Goal: Information Seeking & Learning: Learn about a topic

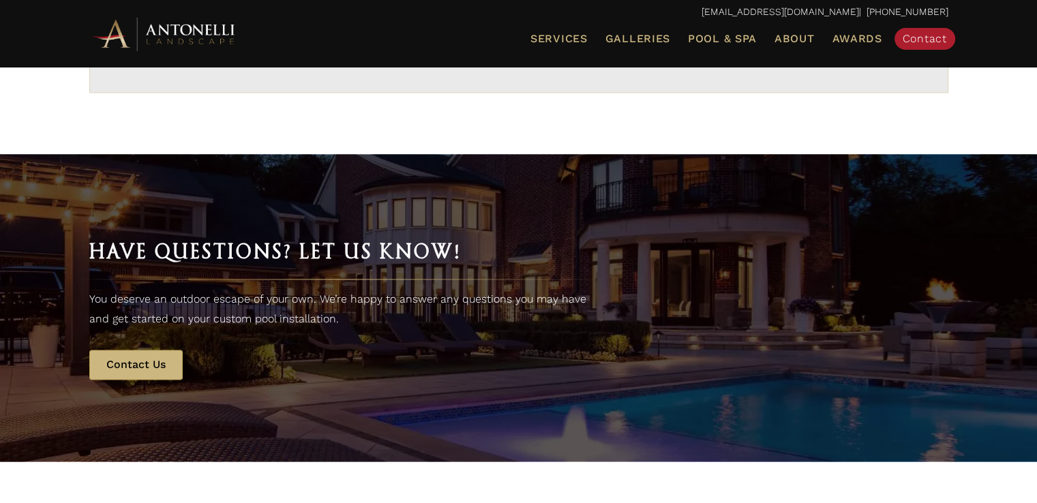
scroll to position [2703, 0]
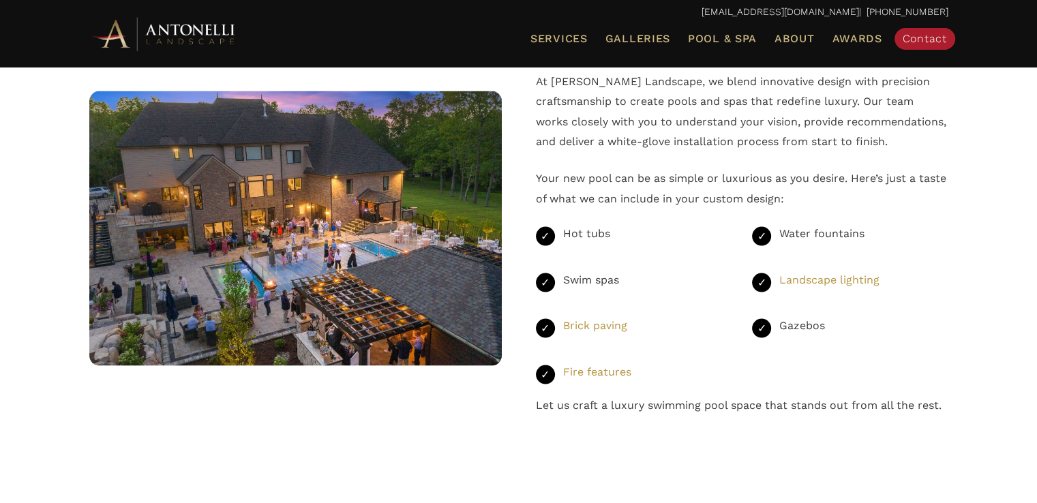
click at [270, 271] on img at bounding box center [295, 228] width 412 height 275
click at [643, 44] on span "Galleries" at bounding box center [637, 38] width 65 height 13
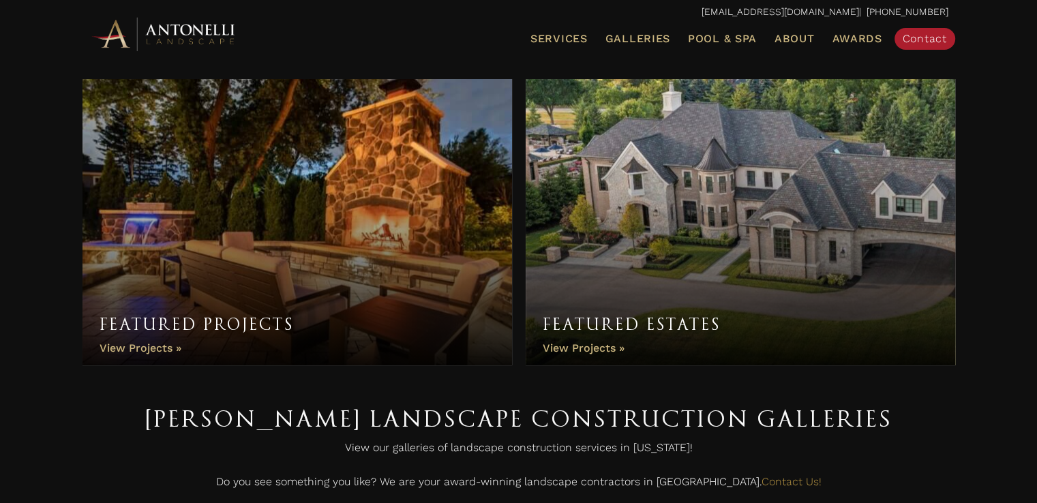
click at [153, 352] on link "Featured Projects" at bounding box center [296, 222] width 429 height 286
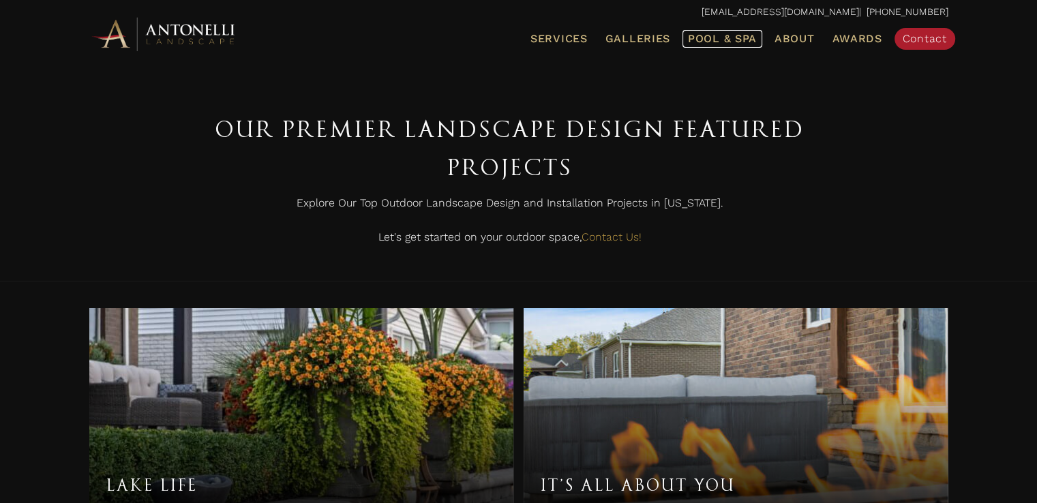
click at [703, 44] on span "Pool & Spa" at bounding box center [722, 38] width 69 height 13
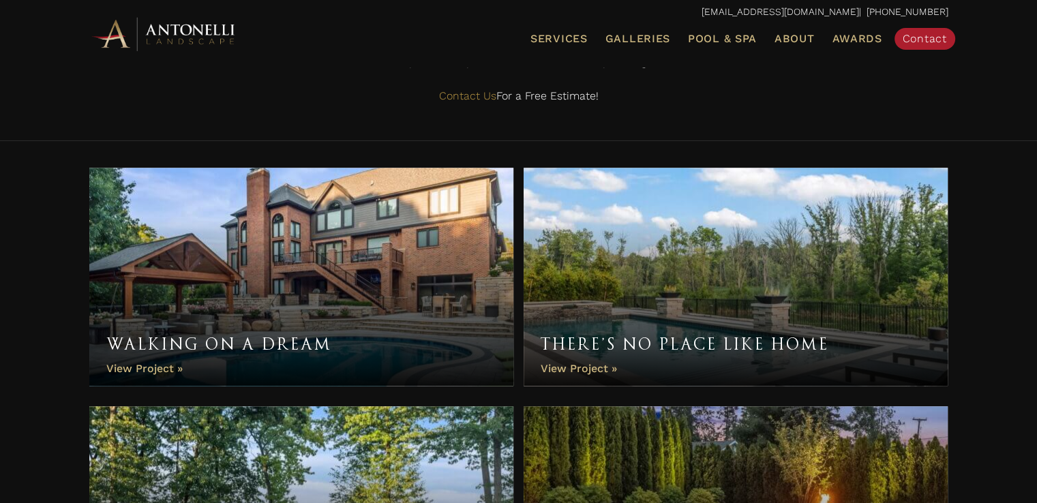
scroll to position [795, 0]
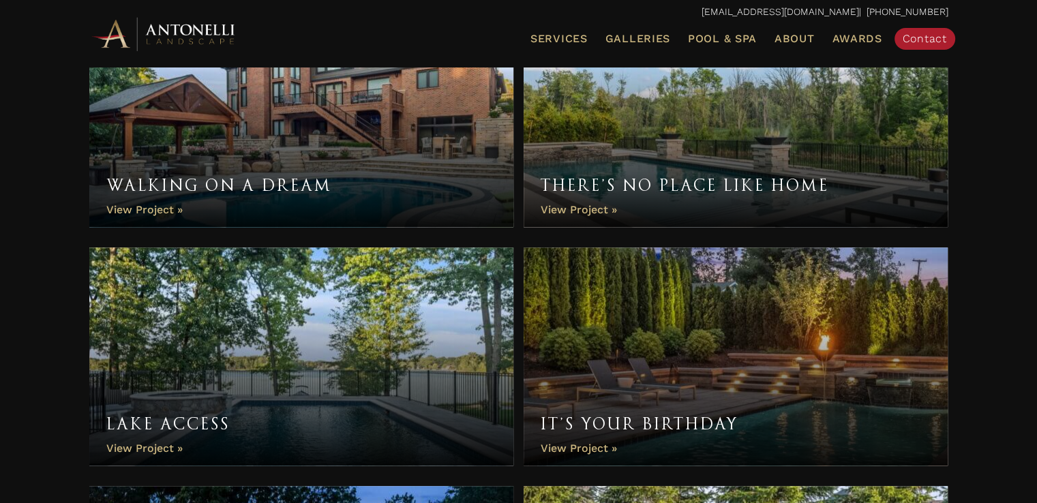
click at [284, 148] on link "Walking On A Dream" at bounding box center [301, 118] width 425 height 218
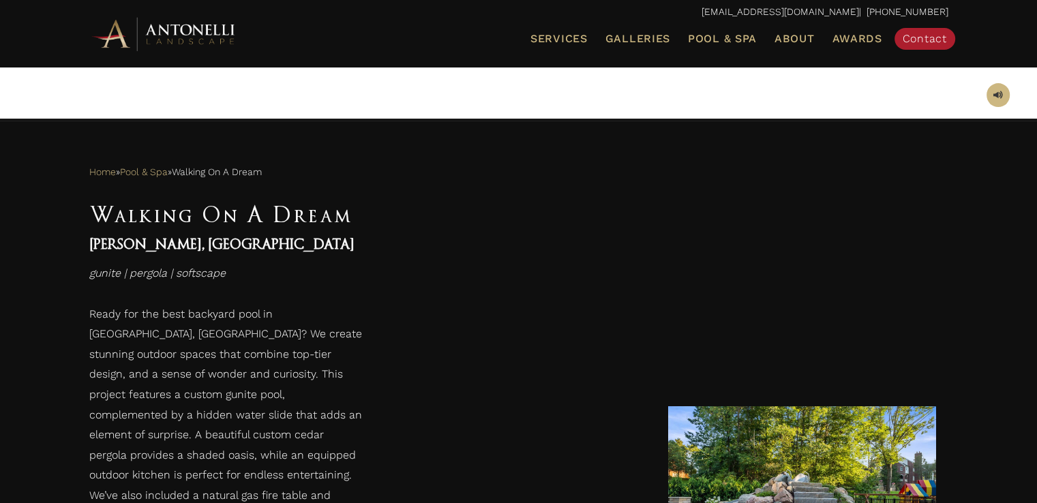
scroll to position [477, 0]
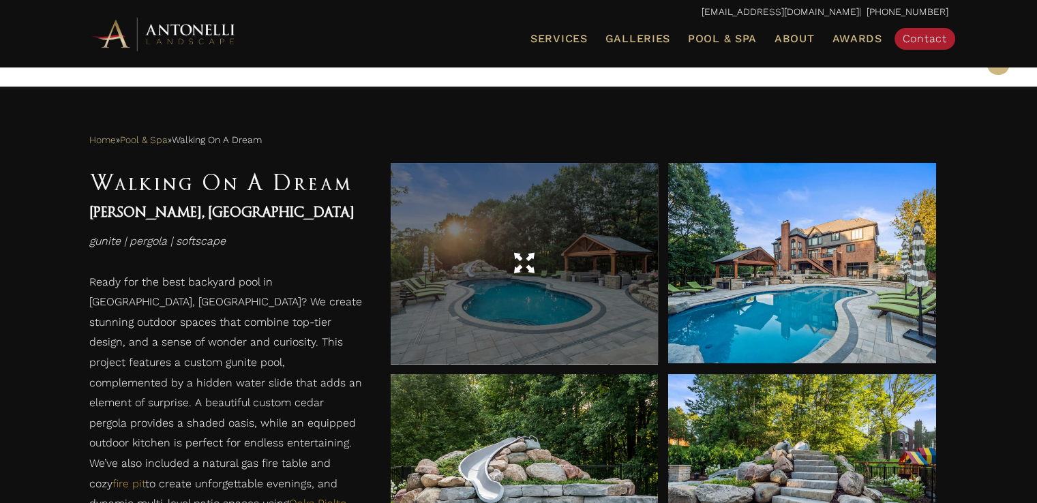
click at [530, 275] on div at bounding box center [524, 264] width 268 height 38
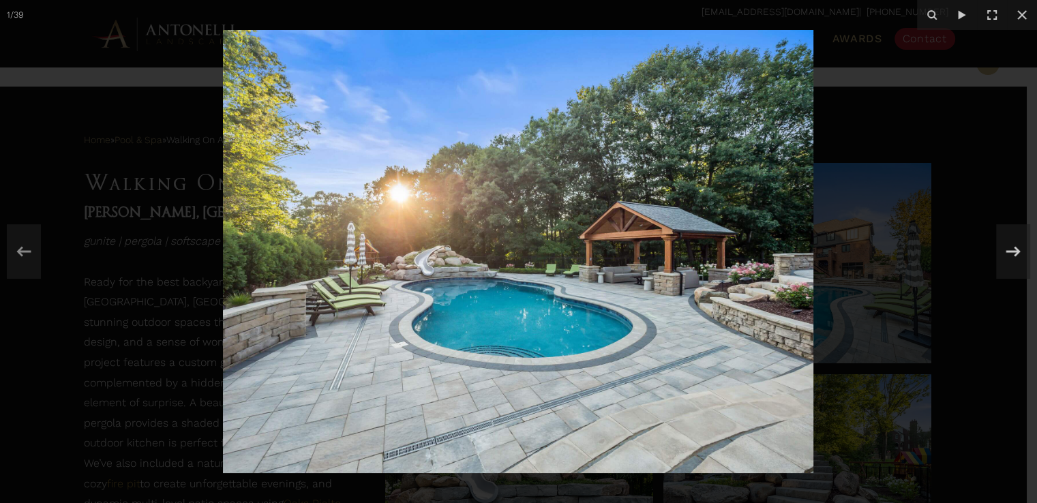
click at [628, 287] on img at bounding box center [518, 251] width 590 height 443
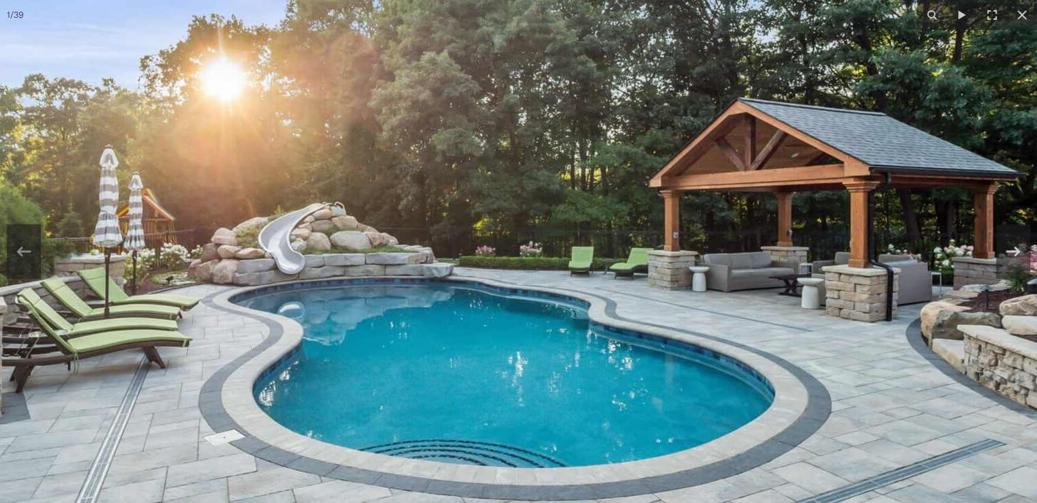
drag, startPoint x: 106, startPoint y: 429, endPoint x: 243, endPoint y: 452, distance: 138.9
click at [243, 452] on img at bounding box center [504, 217] width 1396 height 1047
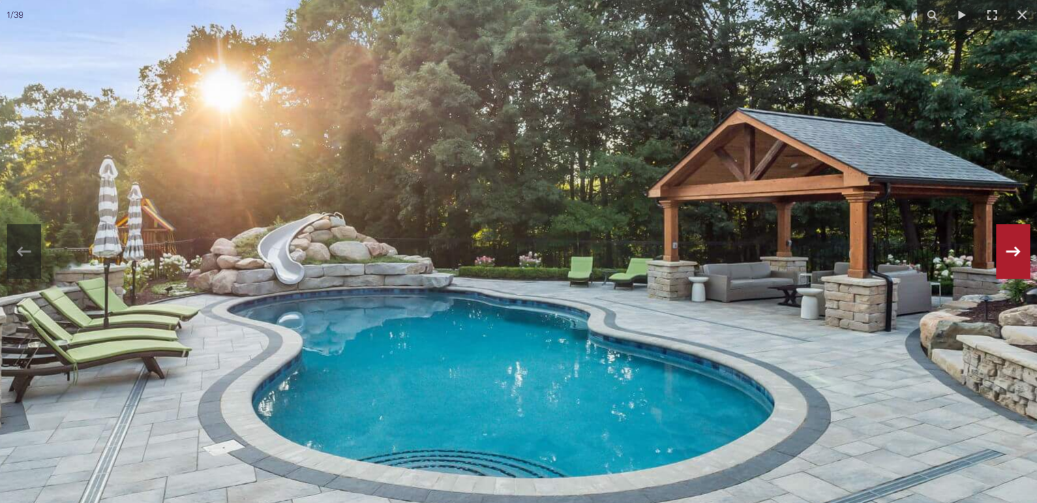
click at [1018, 247] on icon at bounding box center [1013, 251] width 25 height 45
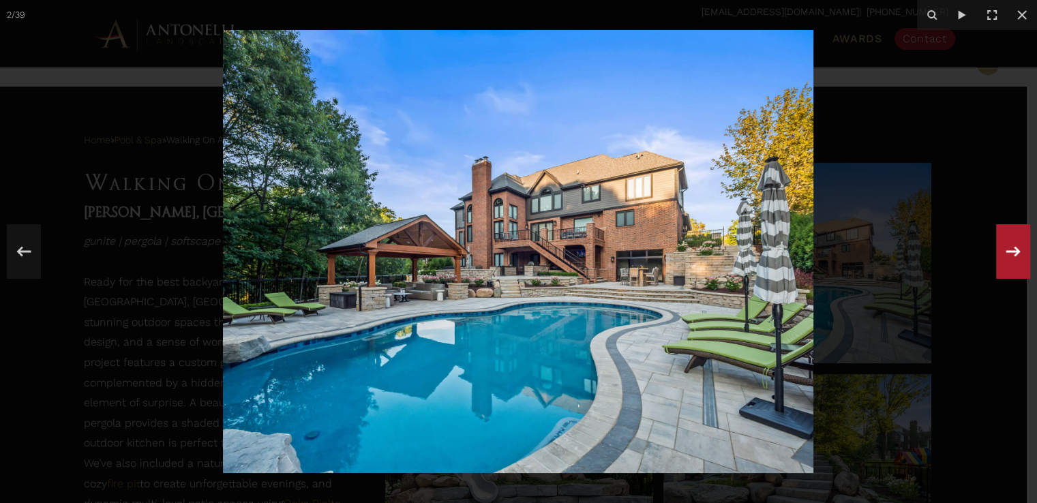
click at [1017, 245] on icon at bounding box center [1013, 251] width 25 height 45
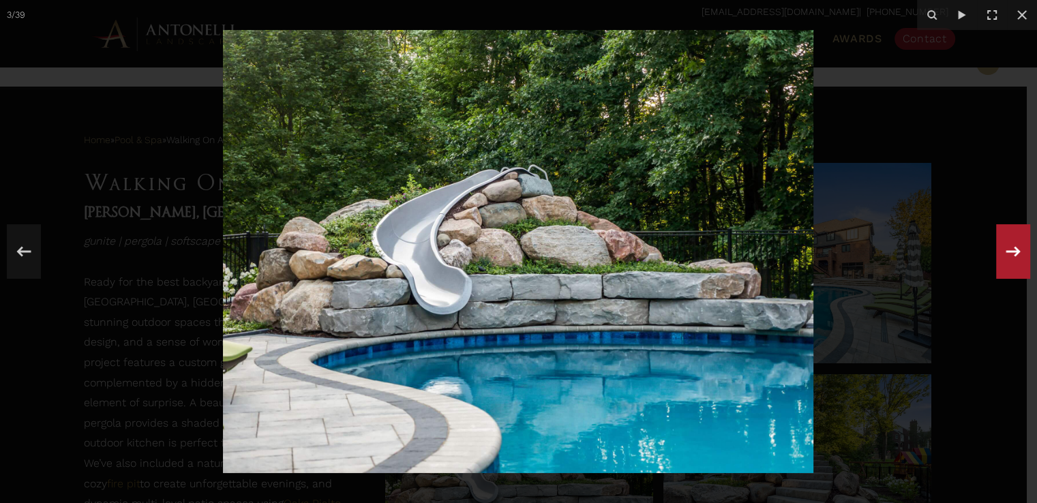
click at [1014, 245] on icon at bounding box center [1013, 251] width 25 height 45
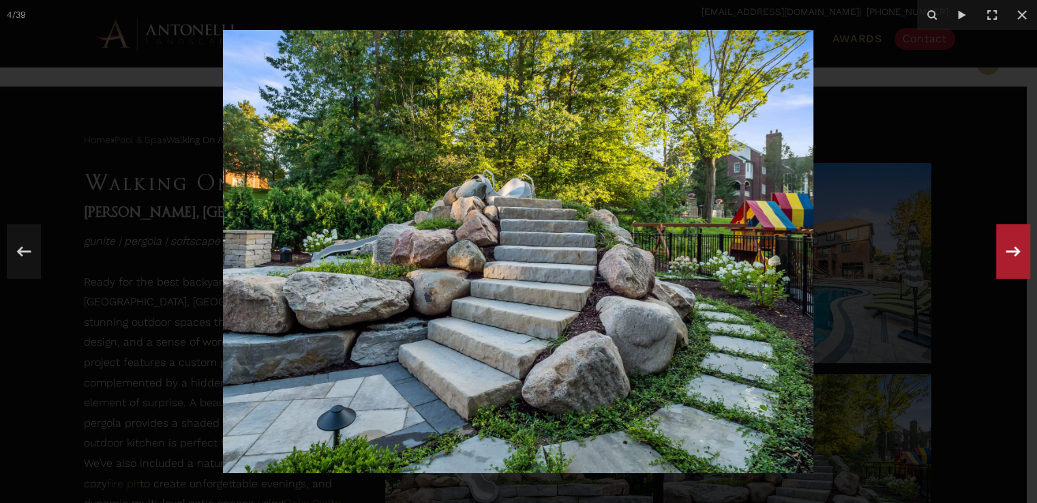
click at [1014, 245] on icon at bounding box center [1013, 251] width 25 height 45
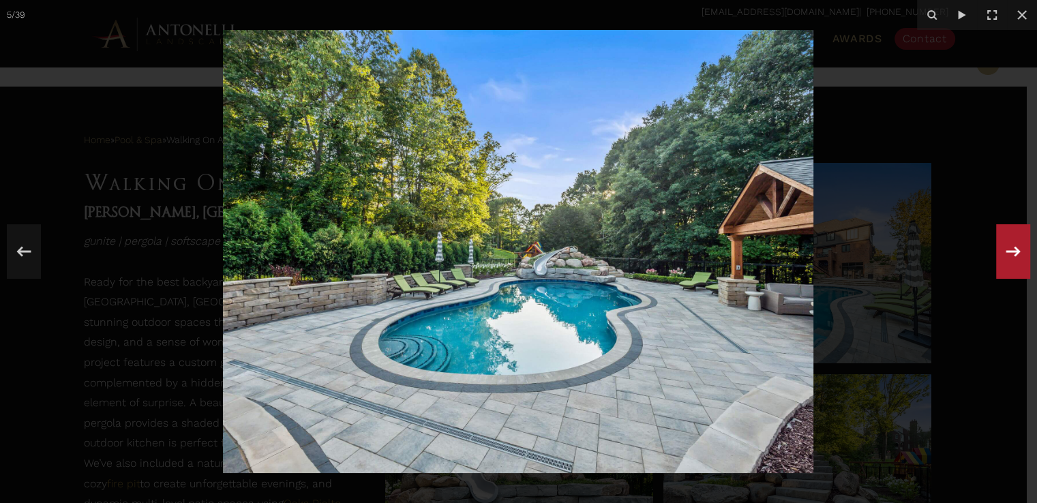
click at [1014, 245] on icon at bounding box center [1013, 251] width 25 height 45
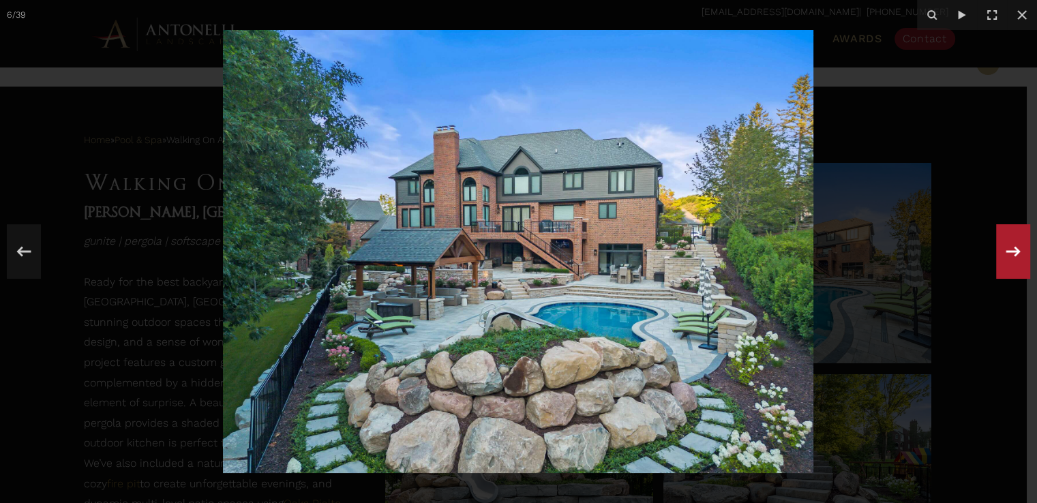
click at [1010, 246] on icon at bounding box center [1013, 251] width 25 height 45
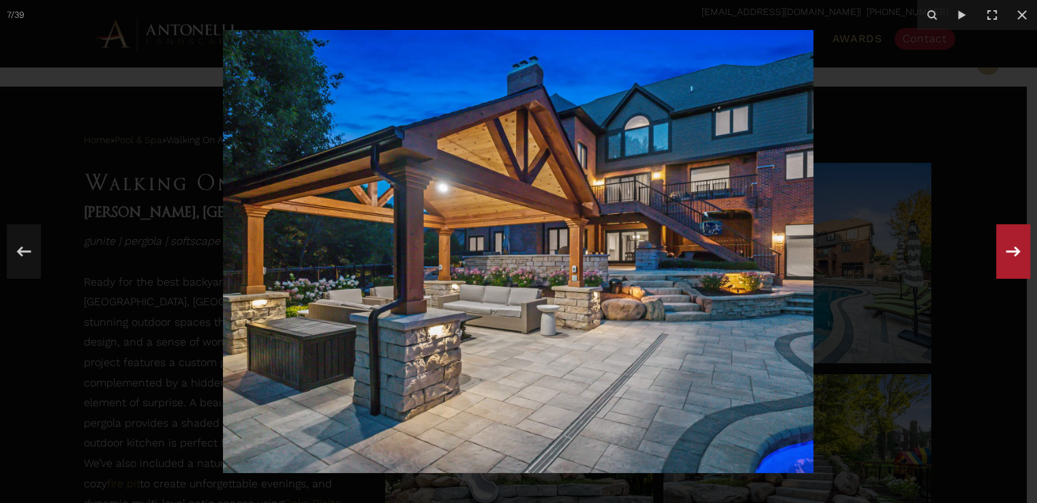
click at [1008, 248] on icon at bounding box center [1013, 251] width 25 height 45
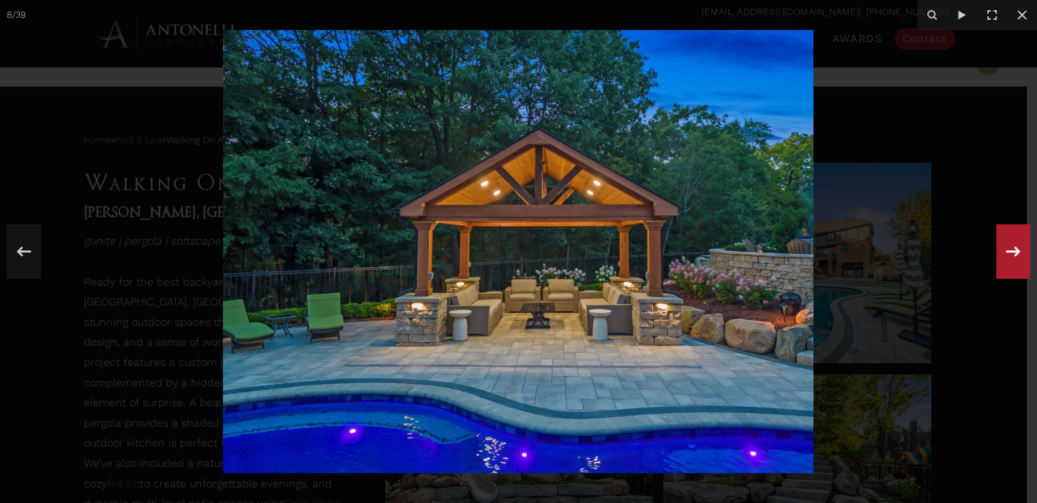
click at [1007, 249] on icon at bounding box center [1013, 251] width 25 height 45
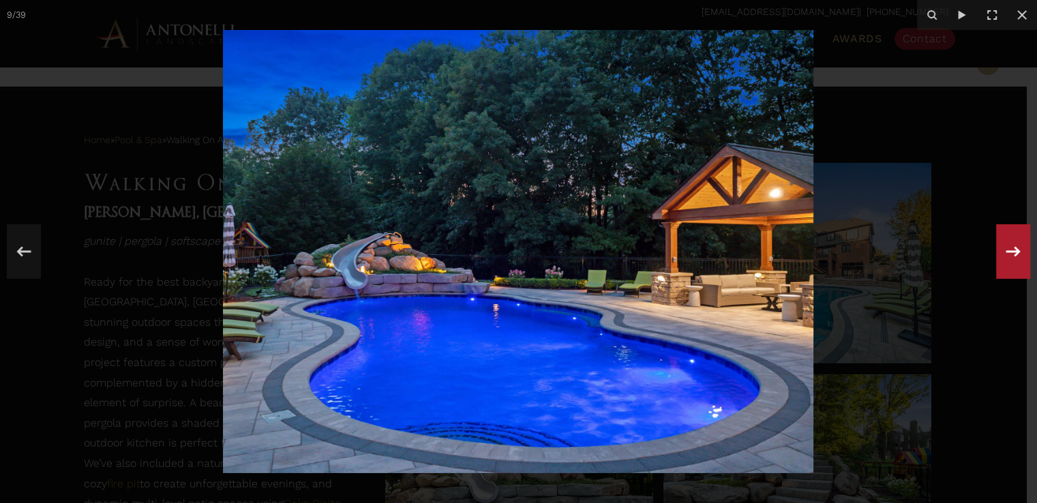
click at [1006, 250] on icon at bounding box center [1013, 251] width 14 height 10
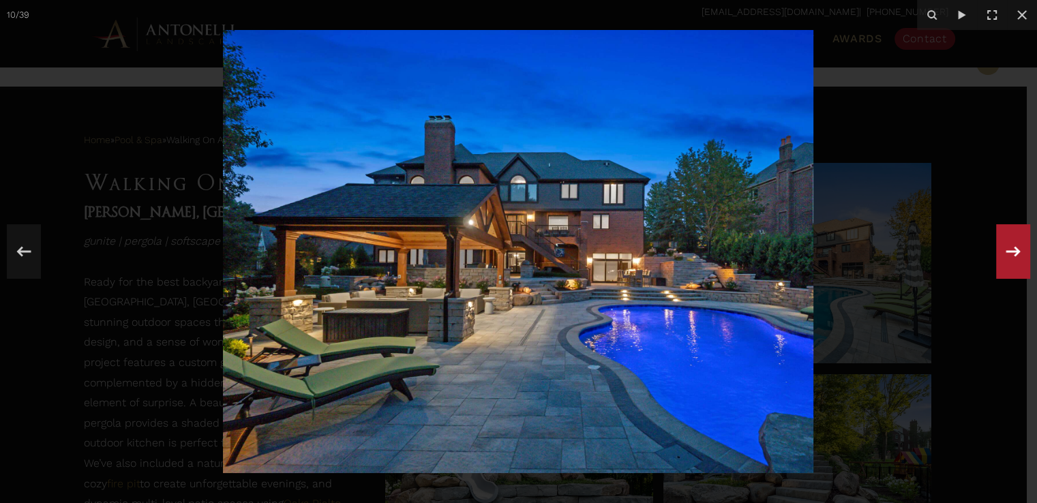
click at [1005, 250] on icon at bounding box center [1013, 251] width 25 height 45
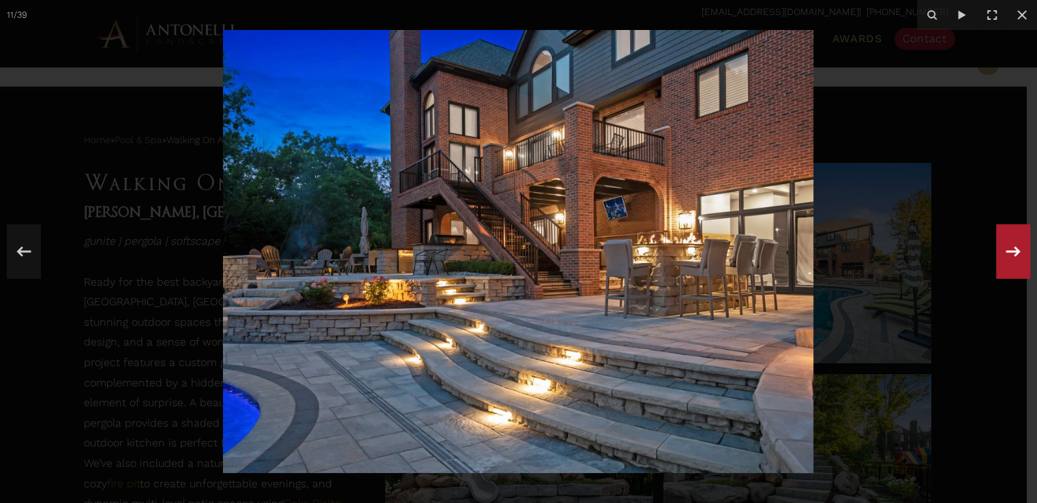
click at [1005, 250] on icon at bounding box center [1013, 251] width 25 height 45
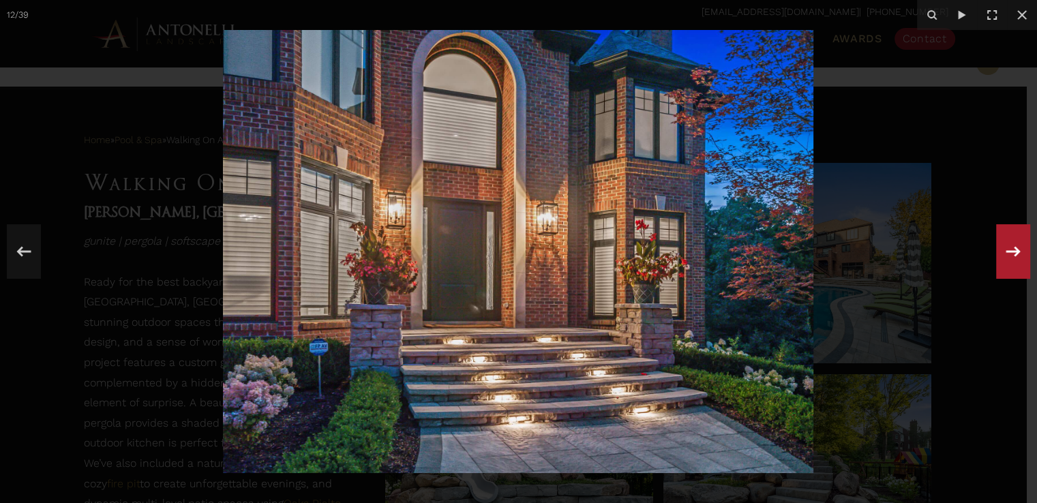
click at [1005, 250] on icon at bounding box center [1013, 251] width 25 height 45
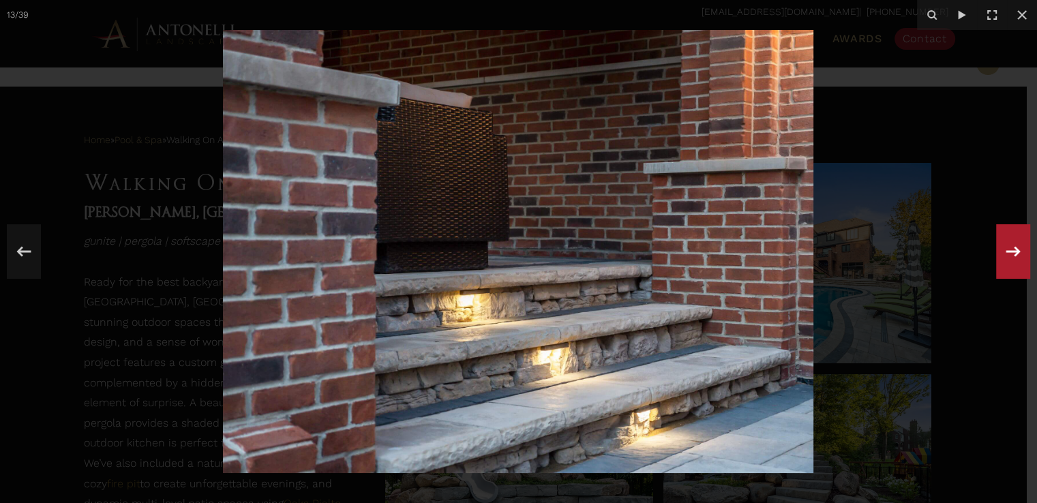
click at [1005, 250] on icon at bounding box center [1013, 251] width 25 height 45
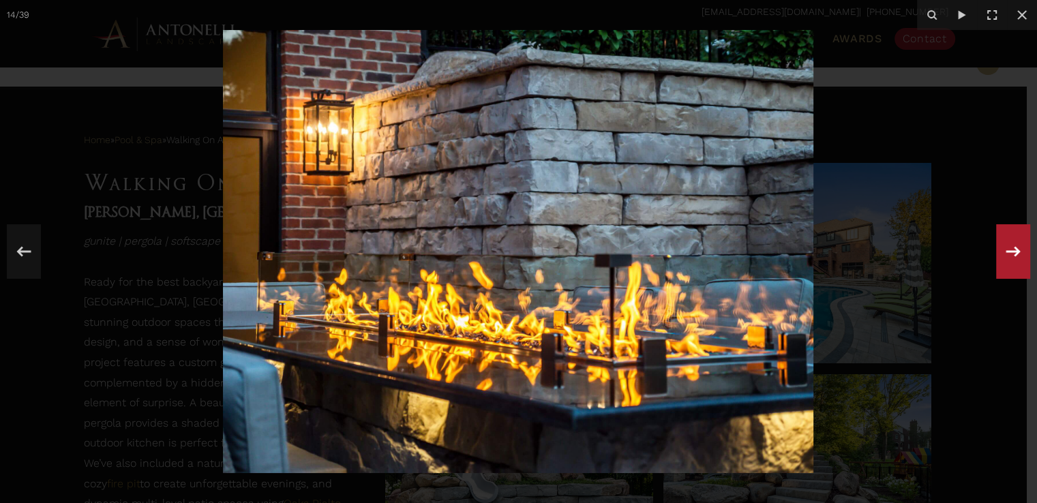
click at [1004, 250] on icon at bounding box center [1013, 251] width 25 height 45
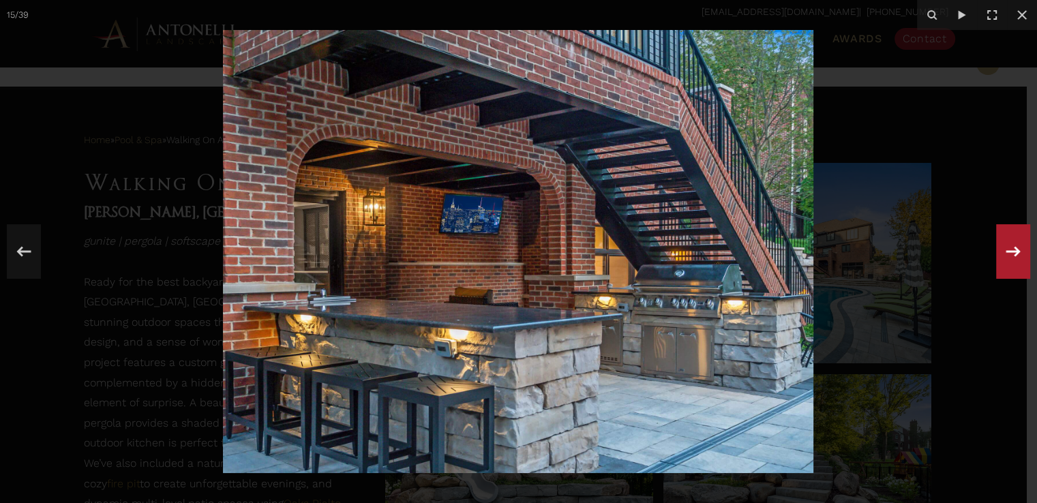
click at [1003, 250] on icon at bounding box center [1013, 251] width 25 height 45
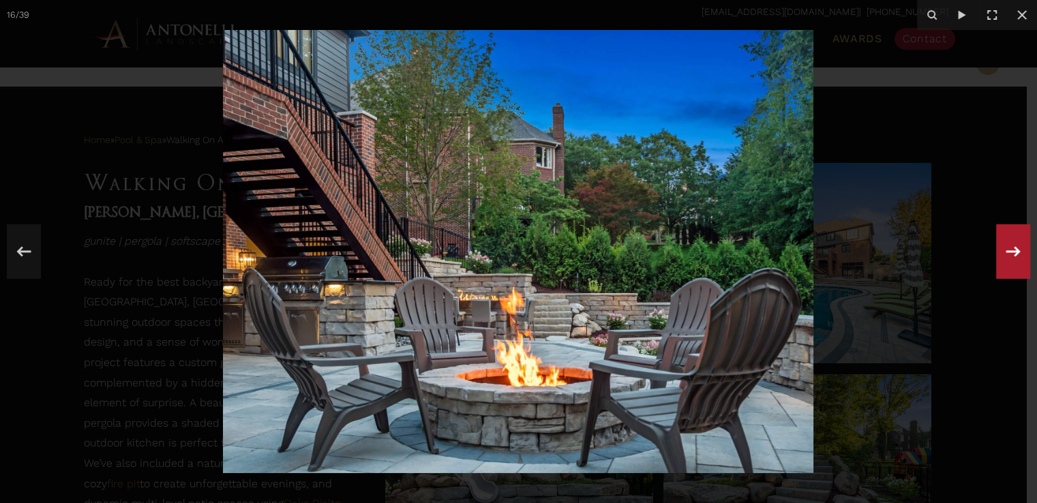
click at [1003, 250] on icon at bounding box center [1013, 251] width 25 height 45
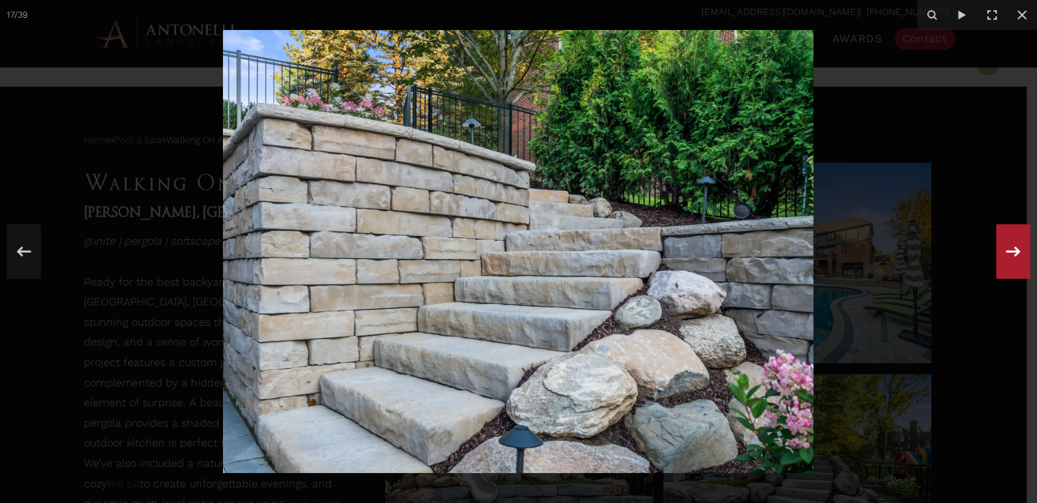
click at [1003, 250] on icon at bounding box center [1013, 251] width 25 height 45
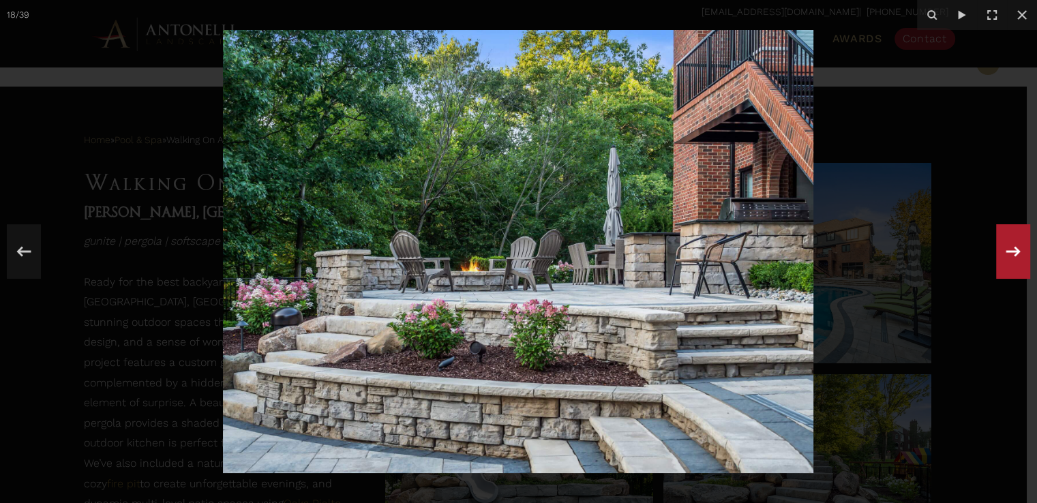
click at [1009, 244] on icon at bounding box center [1013, 251] width 25 height 45
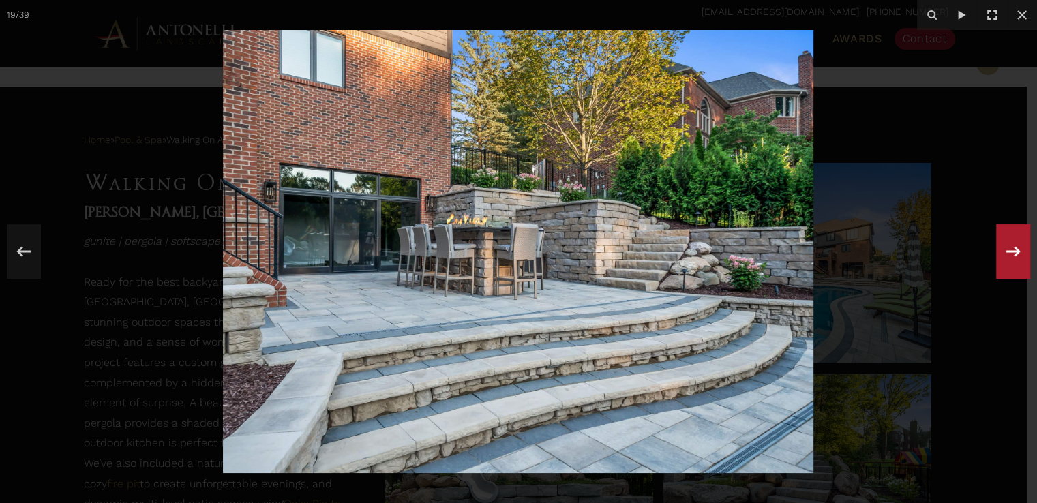
click at [1007, 244] on icon at bounding box center [1013, 251] width 25 height 45
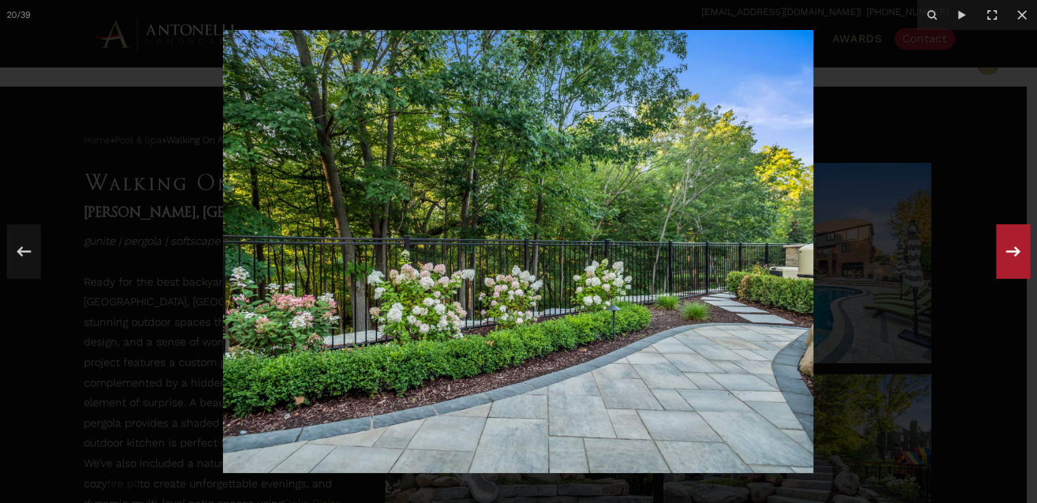
click at [1006, 246] on icon at bounding box center [1013, 251] width 25 height 45
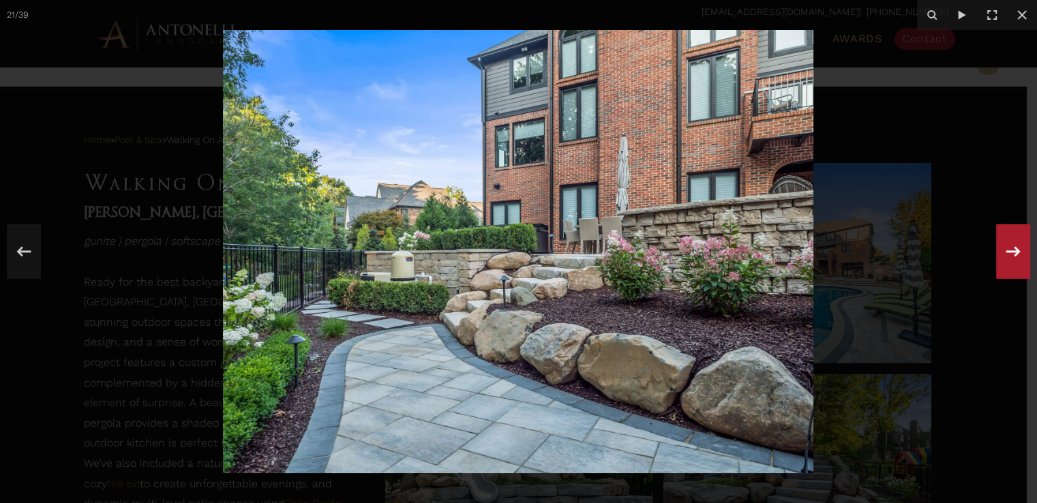
click at [1005, 249] on icon at bounding box center [1013, 251] width 25 height 45
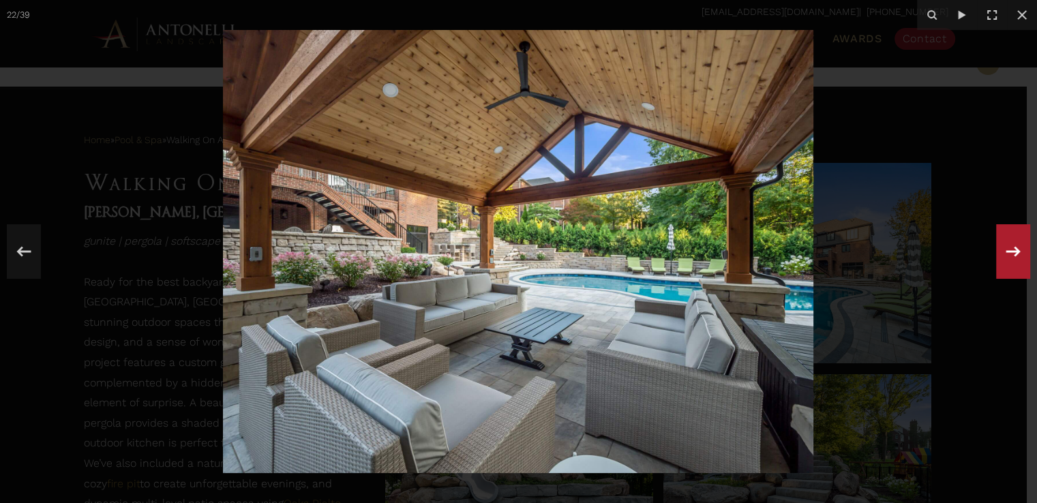
click at [1004, 251] on icon at bounding box center [1013, 251] width 25 height 45
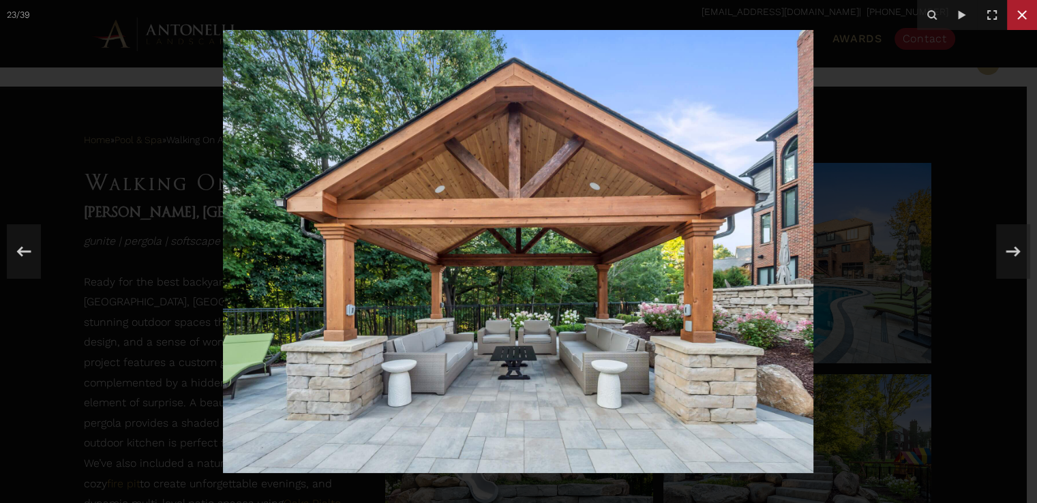
click at [1026, 14] on icon at bounding box center [1021, 15] width 16 height 16
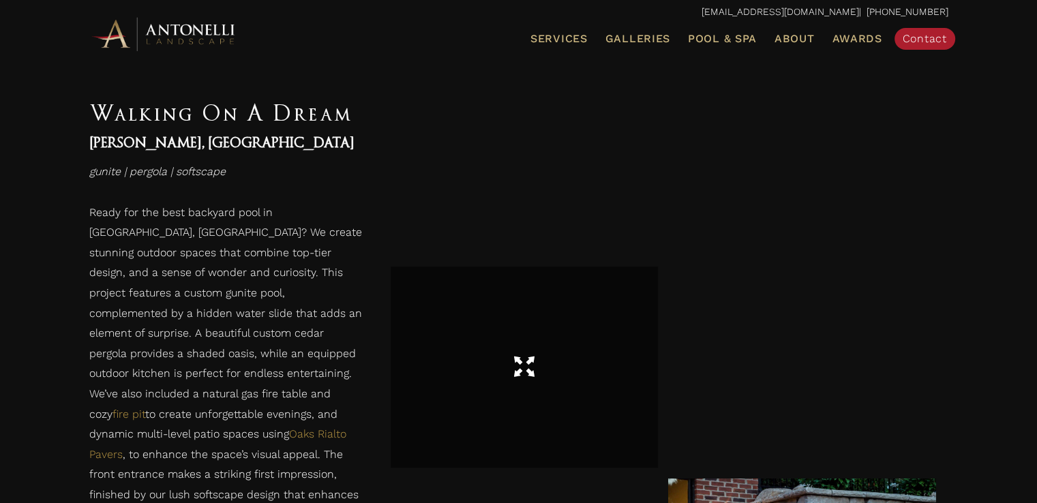
scroll to position [1908, 0]
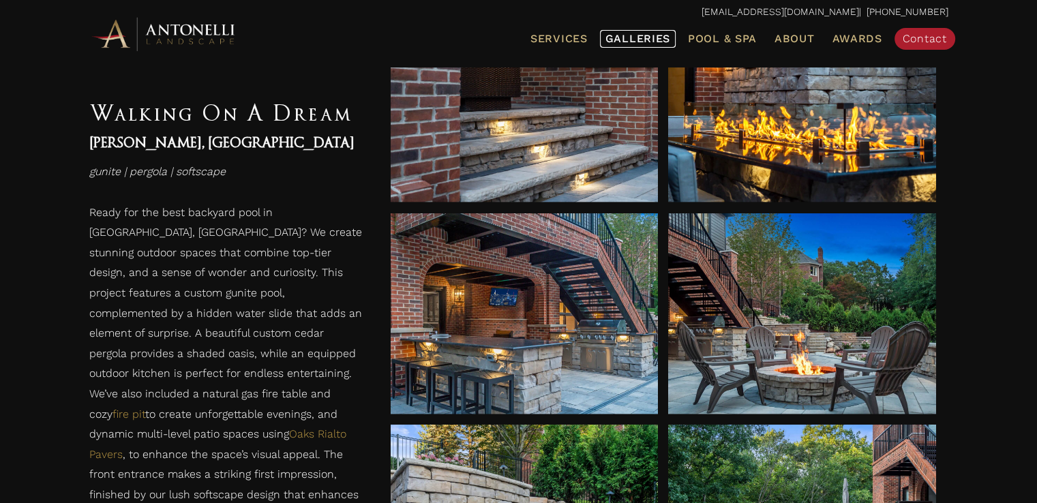
click at [656, 36] on span "Galleries" at bounding box center [637, 38] width 65 height 13
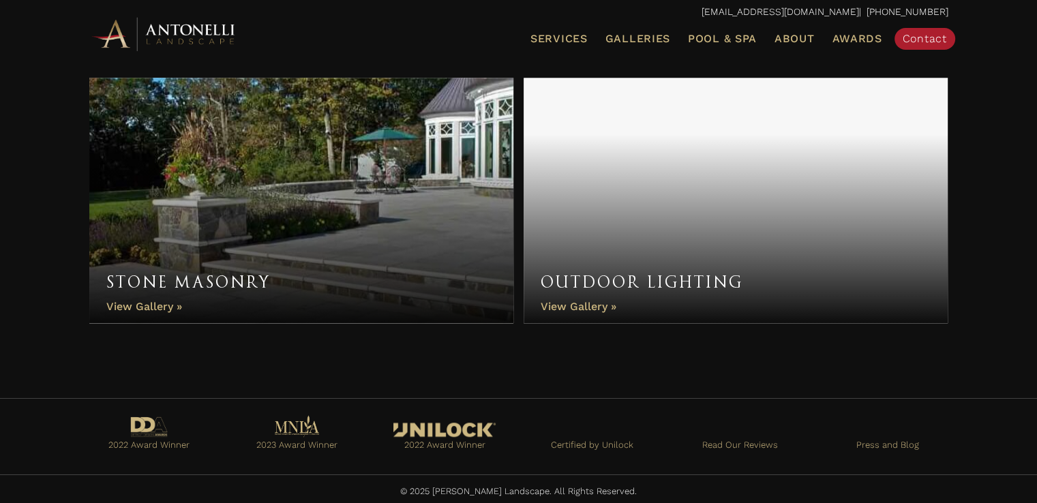
scroll to position [1235, 0]
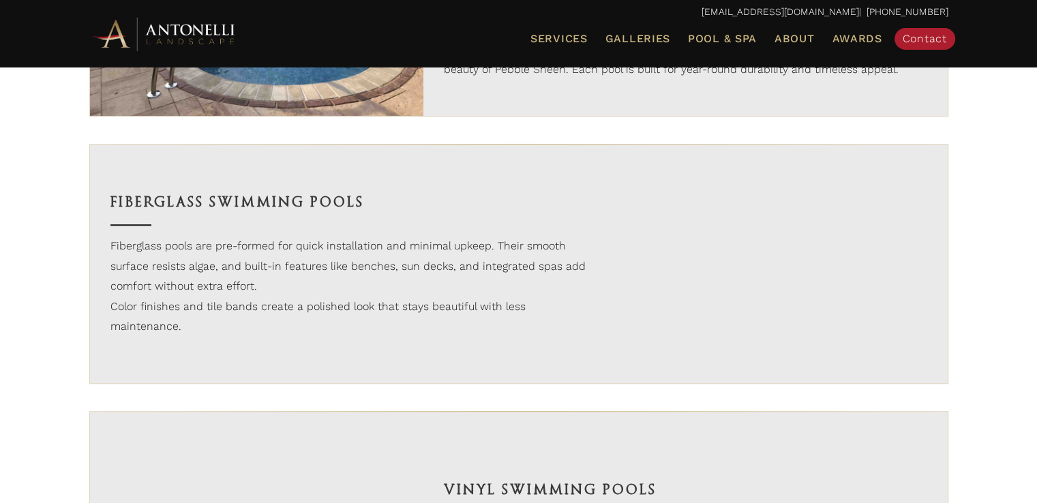
scroll to position [1272, 0]
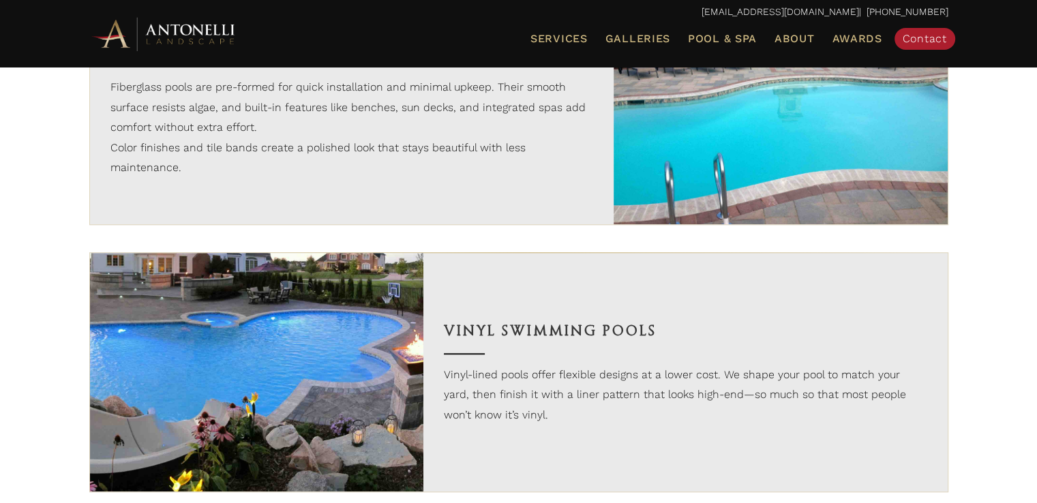
click at [245, 344] on img at bounding box center [257, 372] width 334 height 239
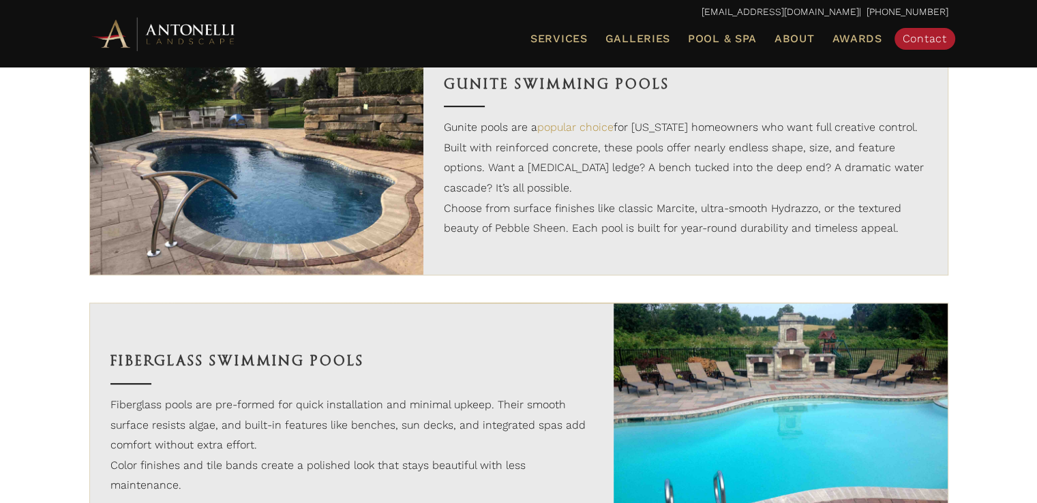
click at [833, 394] on img at bounding box center [780, 422] width 334 height 239
click at [831, 394] on img at bounding box center [780, 422] width 334 height 239
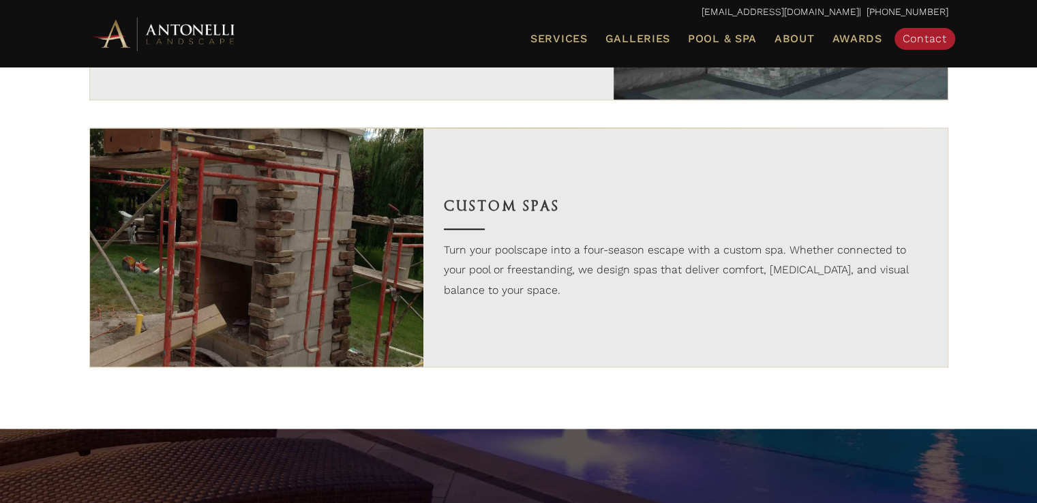
scroll to position [2226, 0]
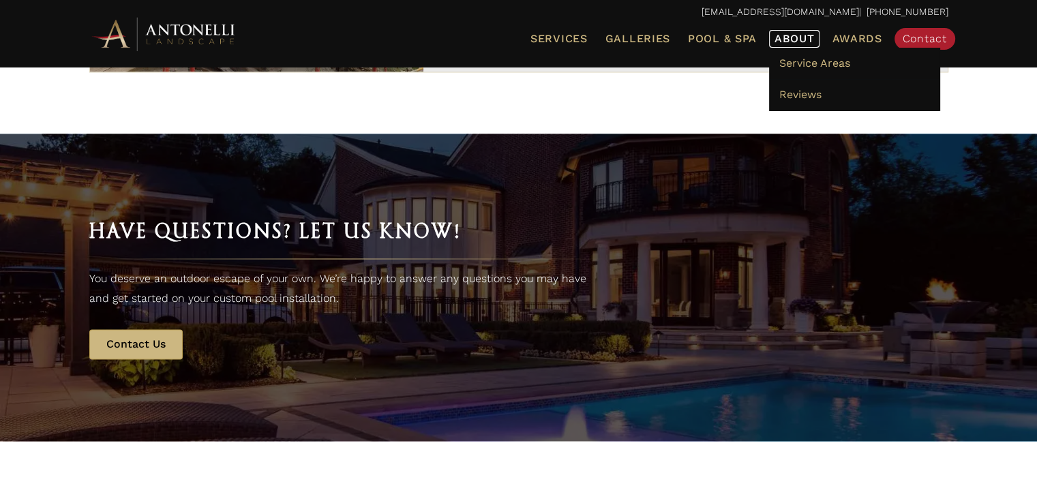
click at [799, 37] on span "About" at bounding box center [794, 38] width 40 height 11
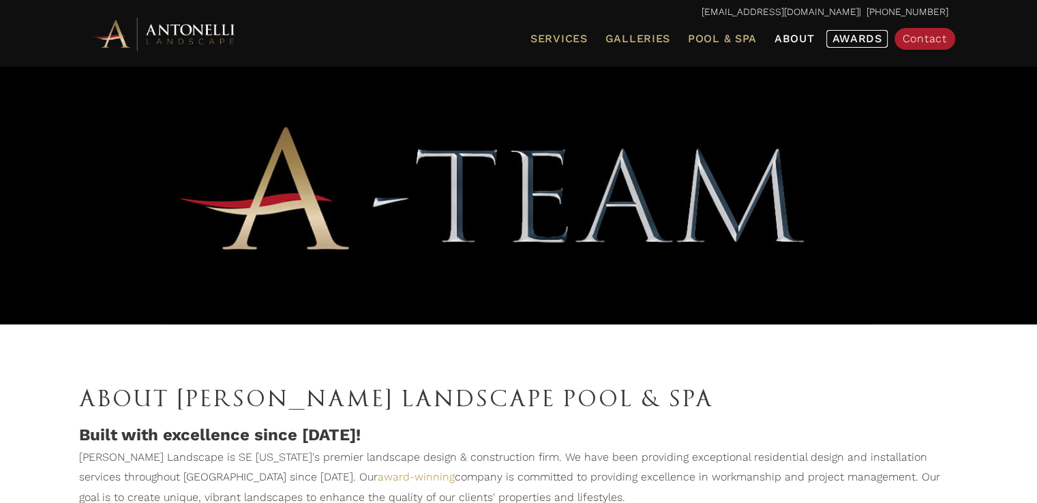
click at [856, 42] on span "Awards" at bounding box center [857, 38] width 50 height 13
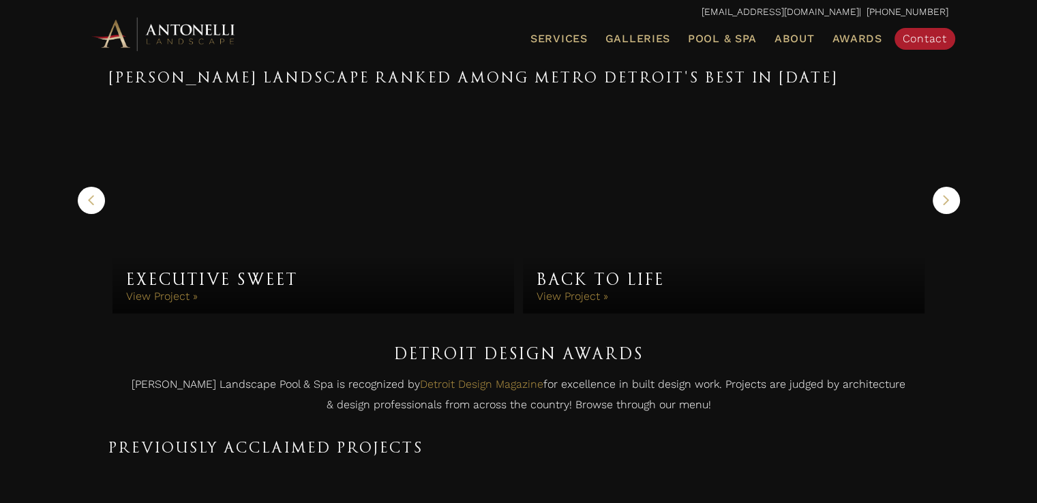
scroll to position [636, 0]
